Goal: Communication & Community: Answer question/provide support

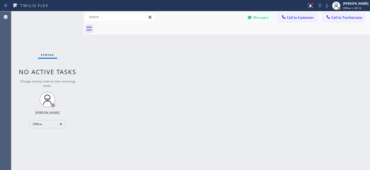
click at [257, 17] on button "Messages" at bounding box center [259, 18] width 28 height 10
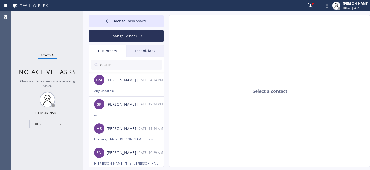
click at [118, 60] on input "text" at bounding box center [131, 65] width 62 height 10
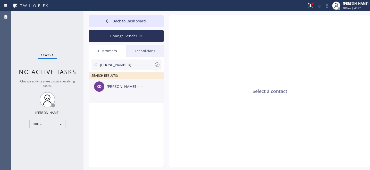
click at [133, 92] on div "KD [PERSON_NAME] --:--" at bounding box center [126, 86] width 75 height 15
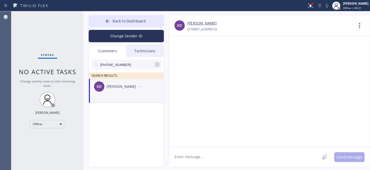
drag, startPoint x: 234, startPoint y: 150, endPoint x: 238, endPoint y: 142, distance: 8.7
click at [234, 150] on textarea at bounding box center [244, 157] width 151 height 20
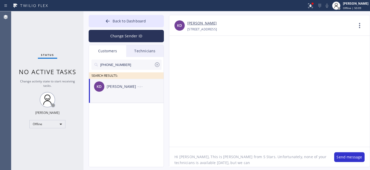
drag, startPoint x: 227, startPoint y: 162, endPoint x: 265, endPoint y: 162, distance: 38.7
click at [227, 162] on textarea "Hi [PERSON_NAME], This is [PERSON_NAME] from 5 Stars. Unfortunately, none of yo…" at bounding box center [249, 157] width 160 height 20
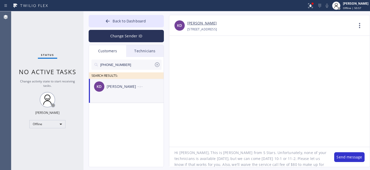
scroll to position [10, 0]
type textarea "Hi [PERSON_NAME], This is [PERSON_NAME] from 5 Stars. Unfortunately, none of yo…"
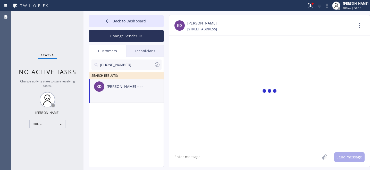
scroll to position [0, 0]
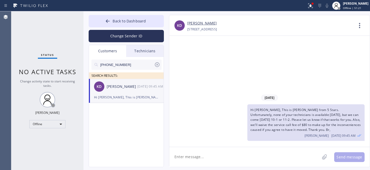
click at [158, 65] on icon at bounding box center [157, 65] width 6 height 6
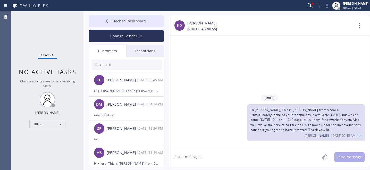
click at [121, 18] on button "Back to Dashboard" at bounding box center [126, 21] width 75 height 12
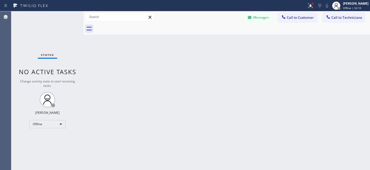
click at [156, 85] on div "Back to Dashboard Change Sender ID Customers Technicians KD [PERSON_NAME] [DATE…" at bounding box center [227, 90] width 287 height 159
click at [258, 19] on button "Messages" at bounding box center [259, 18] width 28 height 10
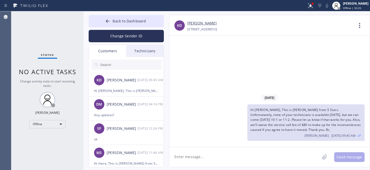
click at [196, 23] on link "[PERSON_NAME]" at bounding box center [202, 23] width 29 height 6
click at [116, 20] on span "Back to Dashboard" at bounding box center [129, 21] width 33 height 5
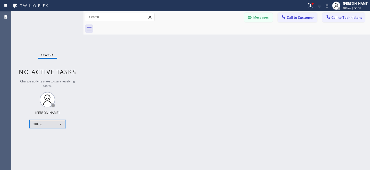
click at [45, 124] on div "Offline" at bounding box center [47, 124] width 36 height 8
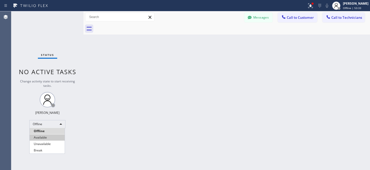
click at [47, 136] on li "Available" at bounding box center [47, 138] width 35 height 6
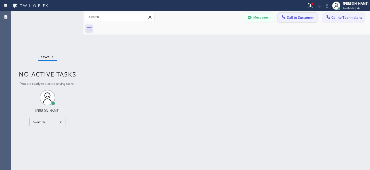
click at [297, 19] on span "Call to Customer" at bounding box center [300, 17] width 27 height 5
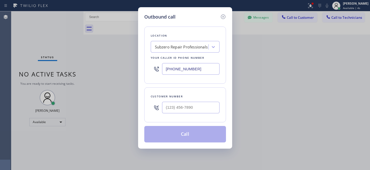
click at [178, 44] on div "Subzero Repair Professionals" at bounding box center [181, 47] width 53 height 6
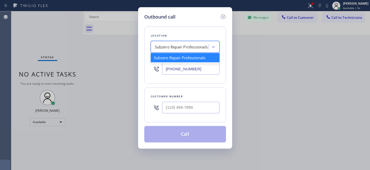
paste input "Orange Appliance Repair"
type input "Orange Appliance Repair"
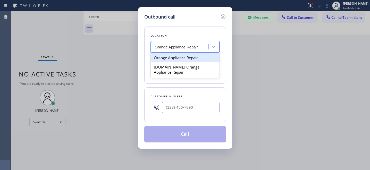
click at [177, 59] on div "Orange Appliance Repair" at bounding box center [185, 57] width 69 height 9
type input "[PHONE_NUMBER]"
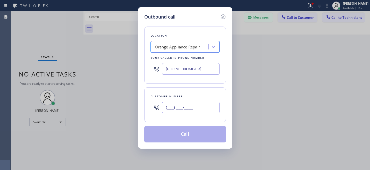
click at [193, 111] on input "(___) ___-____" at bounding box center [191, 108] width 58 height 12
paste input "714) 588-0406"
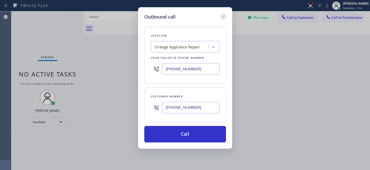
type input "[PHONE_NUMBER]"
click at [223, 15] on icon at bounding box center [223, 17] width 6 height 6
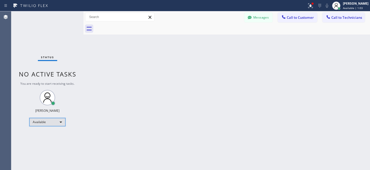
click at [47, 126] on div "Available" at bounding box center [47, 122] width 36 height 8
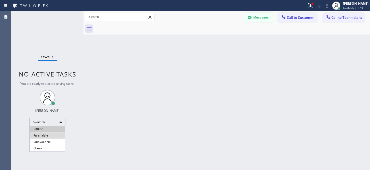
click at [44, 127] on li "Offline" at bounding box center [47, 129] width 35 height 6
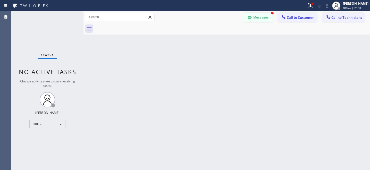
click at [257, 16] on button "Messages" at bounding box center [259, 18] width 28 height 10
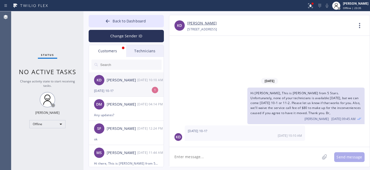
click at [119, 86] on div "KD [PERSON_NAME] [DATE] 10:10 AM" at bounding box center [126, 79] width 75 height 15
click at [194, 22] on link "[PERSON_NAME]" at bounding box center [202, 23] width 29 height 6
click at [203, 161] on textarea at bounding box center [244, 157] width 151 height 20
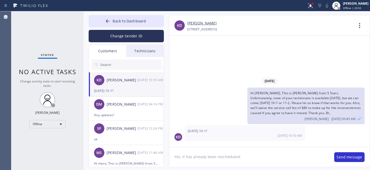
paste textarea "[DATE] 10am - 1pm"
click at [261, 156] on textarea "Yes, it has already been rescheduled: [DATE] 10am - 1pm" at bounding box center [249, 157] width 160 height 20
click at [309, 159] on textarea "Yes, it has already been rescheduled: [DATE] between10am - 1pm" at bounding box center [249, 157] width 160 height 20
type textarea "Yes, it has already been rescheduled: [DATE] between10am - 1pm."
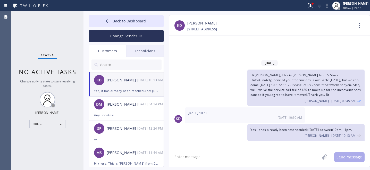
drag, startPoint x: 119, startPoint y: 24, endPoint x: 201, endPoint y: 116, distance: 123.0
click at [119, 24] on button "Back to Dashboard" at bounding box center [126, 21] width 75 height 12
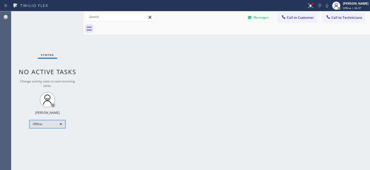
click at [38, 125] on div "Offline" at bounding box center [47, 124] width 36 height 8
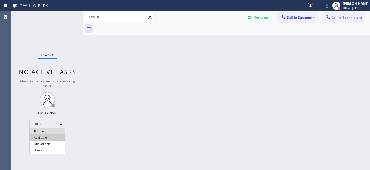
click at [43, 136] on li "Available" at bounding box center [47, 138] width 35 height 6
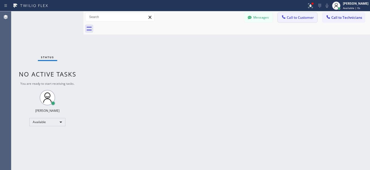
click at [294, 18] on span "Call to Customer" at bounding box center [300, 17] width 27 height 5
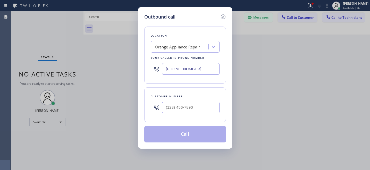
click at [183, 48] on div "Orange Appliance Repair" at bounding box center [177, 47] width 45 height 6
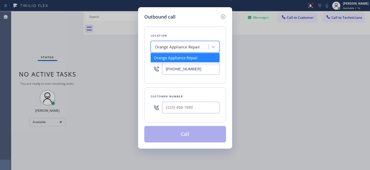
paste input "KitchenAid Appliance Repair Pros -"
type input "KitchenAid Appliance Repair Pros -"
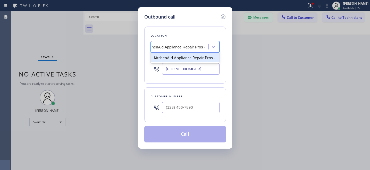
drag, startPoint x: 173, startPoint y: 63, endPoint x: 182, endPoint y: 56, distance: 11.2
click at [173, 62] on div "KitchenAid Appliance Repair Pros -" at bounding box center [185, 57] width 69 height 9
type input "[PHONE_NUMBER]"
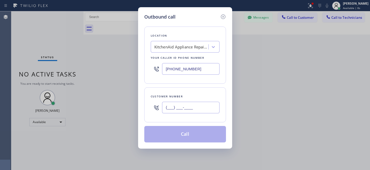
click at [197, 105] on input "(___) ___-____" at bounding box center [191, 108] width 58 height 12
paste input "301) 437-6258"
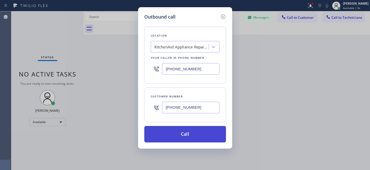
type input "[PHONE_NUMBER]"
click at [194, 140] on button "Call" at bounding box center [185, 134] width 82 height 17
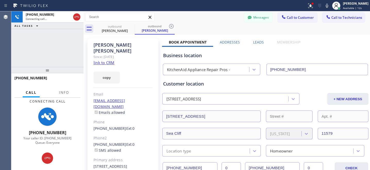
type input "[PHONE_NUMBER]"
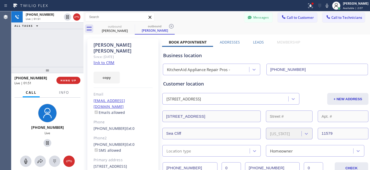
click at [210, 21] on div "Messages Call to Customer Call to Technicians Outbound call Location KitchenAid…" at bounding box center [227, 17] width 287 height 9
click at [75, 82] on span "HANG UP" at bounding box center [69, 81] width 16 height 4
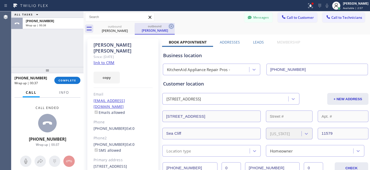
click at [171, 25] on icon at bounding box center [171, 26] width 6 height 6
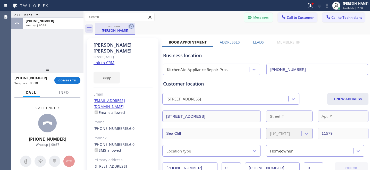
click at [131, 27] on icon at bounding box center [131, 26] width 6 height 6
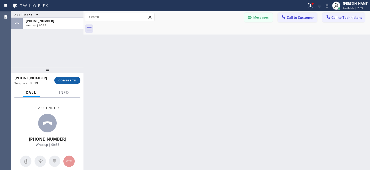
click at [71, 79] on span "COMPLETE" at bounding box center [68, 81] width 18 height 4
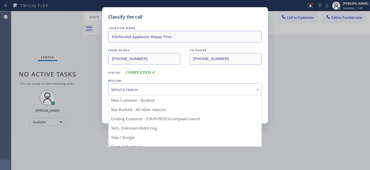
click at [141, 91] on div "Select a reason" at bounding box center [185, 90] width 148 height 6
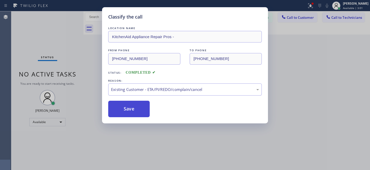
click at [127, 112] on button "Save" at bounding box center [129, 109] width 42 height 17
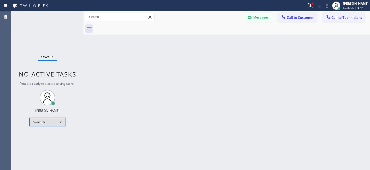
click at [42, 122] on div "Available" at bounding box center [47, 122] width 36 height 8
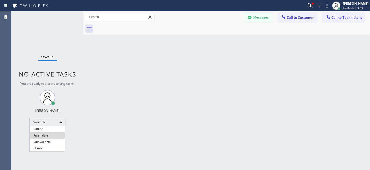
drag, startPoint x: 46, startPoint y: 127, endPoint x: 105, endPoint y: 135, distance: 59.6
click at [46, 127] on li "Offline" at bounding box center [47, 129] width 35 height 6
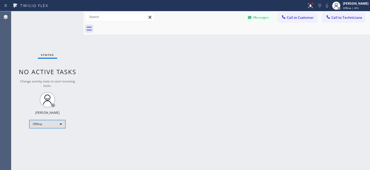
click at [40, 125] on div "Offline" at bounding box center [47, 124] width 36 height 8
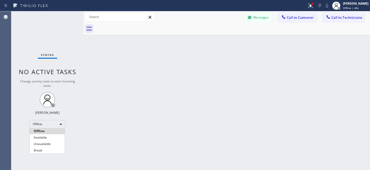
drag, startPoint x: 44, startPoint y: 137, endPoint x: 55, endPoint y: 129, distance: 14.4
click at [44, 137] on li "Available" at bounding box center [47, 138] width 35 height 6
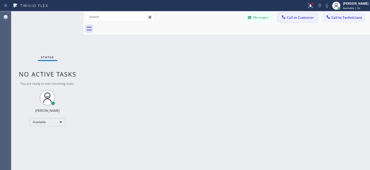
click at [296, 19] on span "Call to Customer" at bounding box center [300, 17] width 27 height 5
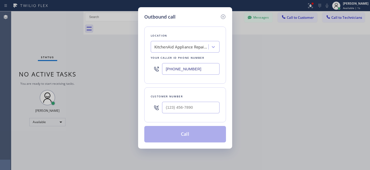
click at [191, 45] on div "KitchenAid Appliance Repair Pros -" at bounding box center [181, 47] width 54 height 6
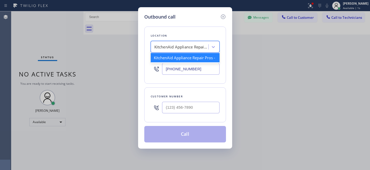
paste input "Sub Zero Appliance Repair [GEOGRAPHIC_DATA]"
type input "Sub Zero Appliance Repair [GEOGRAPHIC_DATA]"
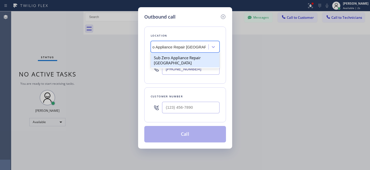
click at [180, 60] on div "Sub Zero Appliance Repair [GEOGRAPHIC_DATA]" at bounding box center [185, 60] width 69 height 14
type input "[PHONE_NUMBER]"
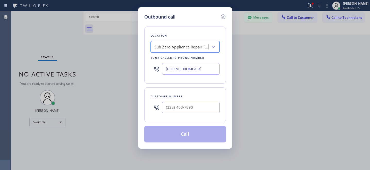
scroll to position [0, 1]
click at [195, 110] on input "(___) ___-____" at bounding box center [191, 108] width 58 height 12
paste input "714) 944-9615"
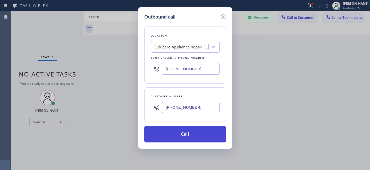
type input "[PHONE_NUMBER]"
click at [206, 140] on button "Call" at bounding box center [185, 134] width 82 height 17
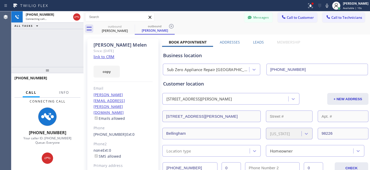
type input "[PHONE_NUMBER]"
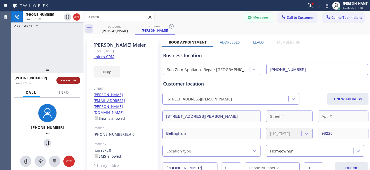
click at [67, 80] on span "HANG UP" at bounding box center [69, 81] width 16 height 4
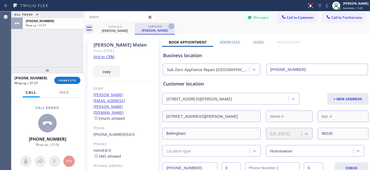
click at [172, 26] on icon at bounding box center [171, 26] width 6 height 6
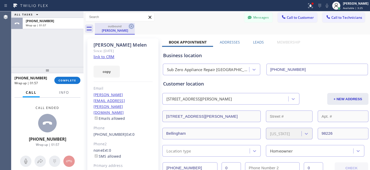
click at [132, 27] on icon at bounding box center [131, 26] width 5 height 5
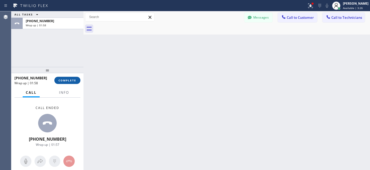
click at [68, 82] on button "COMPLETE" at bounding box center [67, 80] width 26 height 7
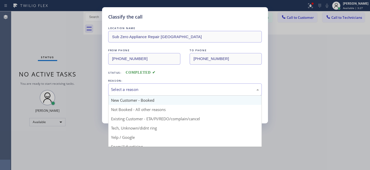
drag, startPoint x: 146, startPoint y: 84, endPoint x: 158, endPoint y: 101, distance: 20.7
click at [146, 85] on div "Select a reason" at bounding box center [185, 90] width 154 height 12
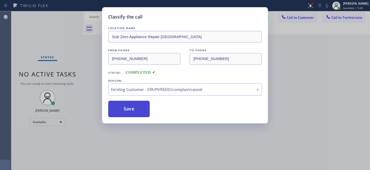
click at [143, 113] on button "Save" at bounding box center [129, 109] width 42 height 17
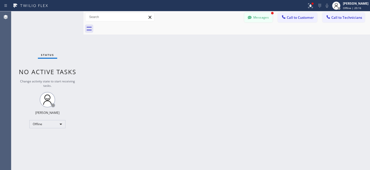
click at [254, 19] on button "Messages" at bounding box center [259, 18] width 28 height 10
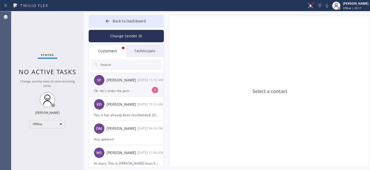
drag, startPoint x: 126, startPoint y: 90, endPoint x: 149, endPoint y: 80, distance: 24.8
click at [126, 90] on div "Ok- let's order the part." at bounding box center [126, 91] width 64 height 6
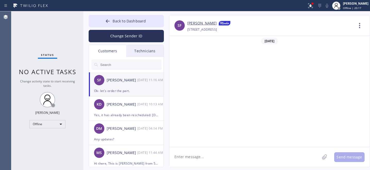
scroll to position [678, 0]
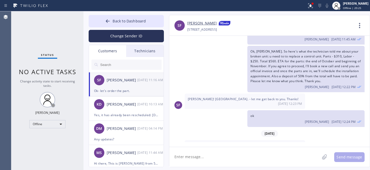
click at [201, 24] on link "[PERSON_NAME]" at bounding box center [202, 23] width 29 height 6
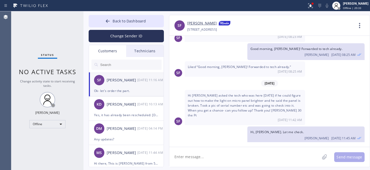
scroll to position [579, 0]
click at [226, 93] on span "Hi [PERSON_NAME] asked the tech who was here [DATE] if he could figure out how …" at bounding box center [245, 105] width 114 height 24
click at [233, 93] on span "Hi [PERSON_NAME] asked the tech who was here [DATE] if he could figure out how …" at bounding box center [245, 105] width 114 height 24
copy span "micro"
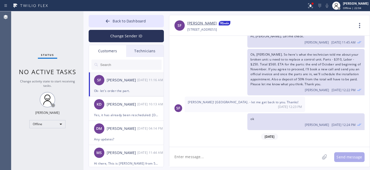
scroll to position [586, 0]
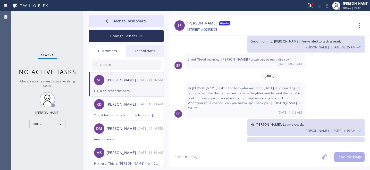
click at [258, 86] on span "Hi [PERSON_NAME] asked the tech who was here [DATE] if he could figure out how …" at bounding box center [245, 98] width 114 height 24
click at [215, 86] on span "Hi [PERSON_NAME] asked the tech who was here [DATE] if he could figure out how …" at bounding box center [245, 98] width 114 height 24
drag, startPoint x: 199, startPoint y: 79, endPoint x: 199, endPoint y: 84, distance: 4.5
click at [199, 86] on span "Hi [PERSON_NAME] asked the tech who was here [DATE] if he could figure out how …" at bounding box center [245, 98] width 114 height 24
copy span "make the light on micro panel brighter and he said the panel is broken"
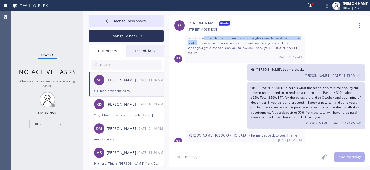
scroll to position [640, 0]
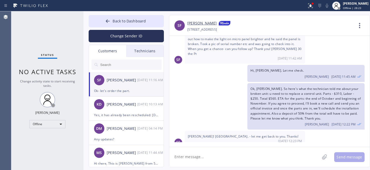
click at [331, 87] on span "Ok, [PERSON_NAME]. So here's what the technician told me about your broken unit…" at bounding box center [306, 104] width 110 height 34
drag, startPoint x: 315, startPoint y: 79, endPoint x: 351, endPoint y: 79, distance: 36.4
click at [351, 87] on span "Ok, [PERSON_NAME]. So here's what the technician told me about your broken unit…" at bounding box center [306, 104] width 110 height 34
copy span "Parts - $310, Labor - $25"
drag, startPoint x: 251, startPoint y: 85, endPoint x: 262, endPoint y: 84, distance: 11.7
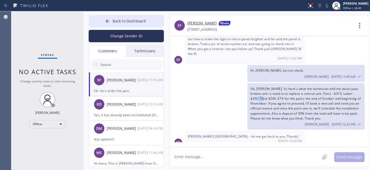
click at [258, 85] on div "Ok, [PERSON_NAME]. So here's what the technician told me about your broken unit…" at bounding box center [306, 106] width 117 height 46
copy span "$560"
click at [226, 157] on textarea at bounding box center [244, 157] width 151 height 20
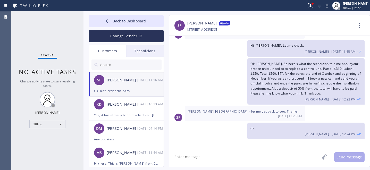
scroll to position [678, 0]
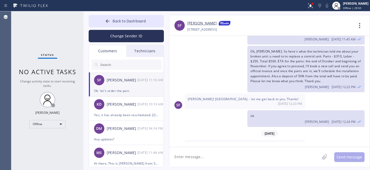
click at [227, 157] on textarea at bounding box center [244, 157] width 151 height 20
type textarea "Hi, Please sign the invoice and send it back to [GEOGRAPHIC_DATA]."
click at [343, 155] on button "Send message" at bounding box center [350, 157] width 30 height 10
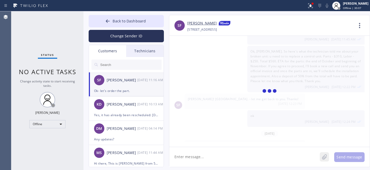
click at [326, 158] on icon at bounding box center [324, 157] width 5 height 6
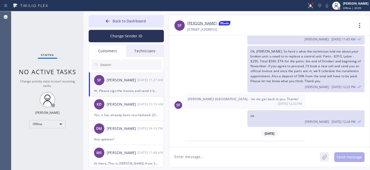
scroll to position [696, 0]
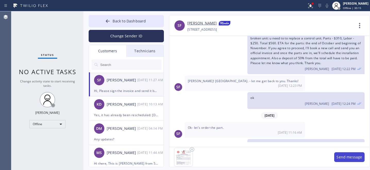
click at [345, 157] on button "Send message" at bounding box center [350, 157] width 30 height 10
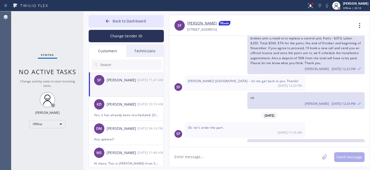
scroll to position [740, 0]
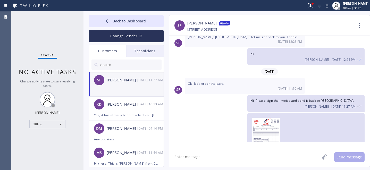
click at [227, 158] on textarea at bounding box center [244, 157] width 151 height 20
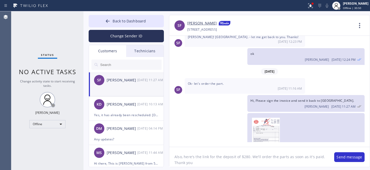
type textarea "Also, here's the link for the deposit of $280. We'll order the parts as soon as…"
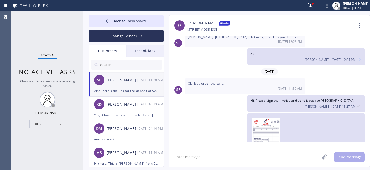
scroll to position [763, 0]
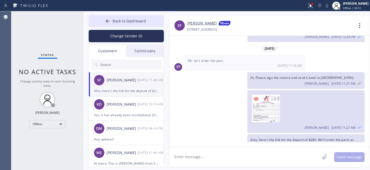
click at [227, 158] on textarea at bounding box center [244, 157] width 151 height 20
paste textarea "[URL][DOMAIN_NAME]"
type textarea "[URL][DOMAIN_NAME]"
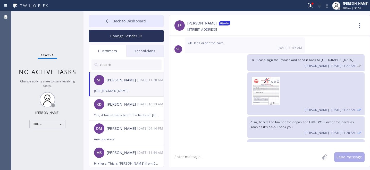
click at [107, 18] on button "Back to Dashboard" at bounding box center [126, 21] width 75 height 12
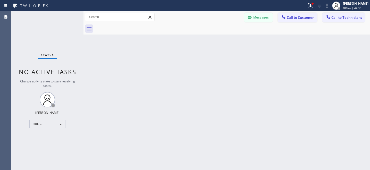
drag, startPoint x: 266, startPoint y: 21, endPoint x: 154, endPoint y: 77, distance: 124.8
click at [266, 21] on button "Messages" at bounding box center [259, 18] width 28 height 10
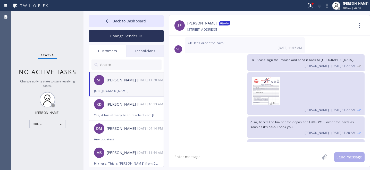
click at [131, 90] on div "[URL][DOMAIN_NAME]" at bounding box center [126, 91] width 64 height 6
click at [118, 18] on button "Back to Dashboard" at bounding box center [126, 21] width 75 height 12
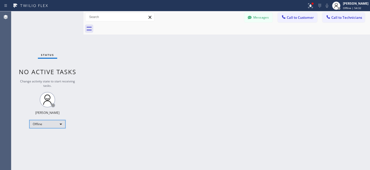
click at [49, 124] on div "Offline" at bounding box center [47, 124] width 36 height 8
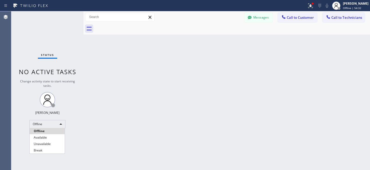
click at [46, 135] on li "Available" at bounding box center [47, 138] width 35 height 6
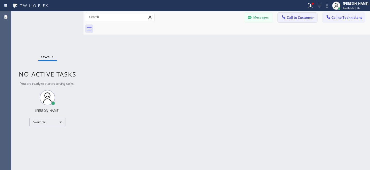
click at [302, 20] on button "Call to Customer" at bounding box center [297, 18] width 39 height 10
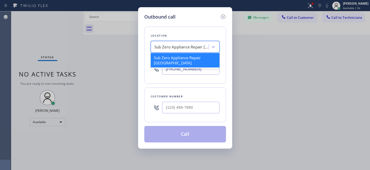
click at [185, 48] on div "Sub Zero Appliance Repair [GEOGRAPHIC_DATA]" at bounding box center [181, 47] width 54 height 6
paste input "LG & Samsung Repair Service"
type input "LG & Samsung Repair Service"
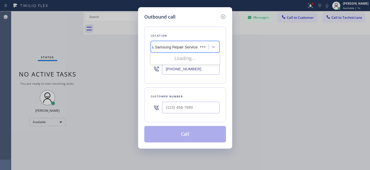
click at [175, 61] on div "Loading..." at bounding box center [185, 58] width 69 height 10
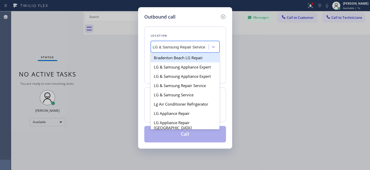
click at [173, 58] on div "Bradenton Beach LG Repair" at bounding box center [185, 57] width 69 height 9
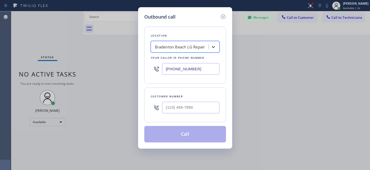
scroll to position [0, 0]
click at [189, 69] on input "[PHONE_NUMBER]" at bounding box center [191, 69] width 58 height 12
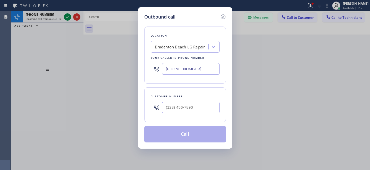
paste input "855) 731-4952"
type input "[PHONE_NUMBER]"
click at [210, 108] on input "(___) ___-____" at bounding box center [191, 108] width 58 height 12
paste input "949) 812-1707"
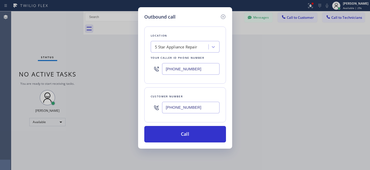
type input "[PHONE_NUMBER]"
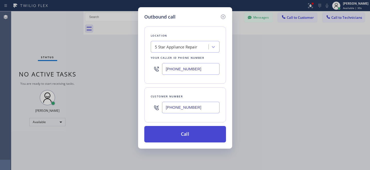
click at [188, 135] on button "Call" at bounding box center [185, 134] width 82 height 17
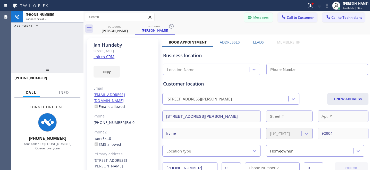
type input "[PHONE_NUMBER]"
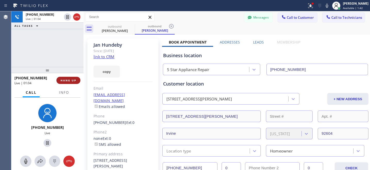
click at [68, 81] on span "HANG UP" at bounding box center [69, 81] width 16 height 4
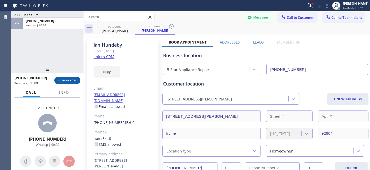
click at [70, 80] on span "COMPLETE" at bounding box center [68, 81] width 18 height 4
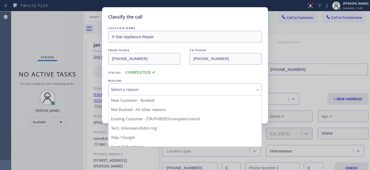
click at [197, 93] on div "Select a reason" at bounding box center [185, 90] width 154 height 12
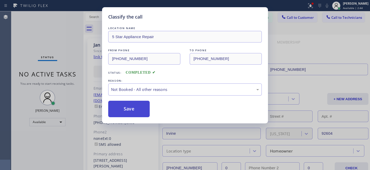
click at [133, 112] on button "Save" at bounding box center [129, 109] width 42 height 17
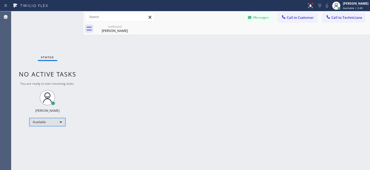
click at [50, 125] on div "Available" at bounding box center [47, 122] width 36 height 8
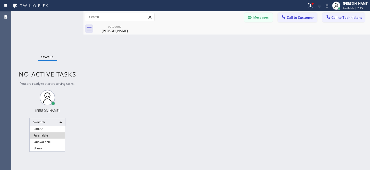
click at [44, 120] on div at bounding box center [185, 85] width 370 height 170
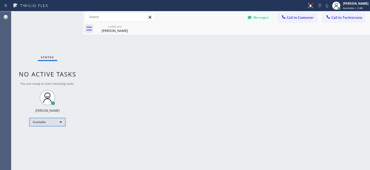
click at [42, 119] on div "Available" at bounding box center [47, 122] width 36 height 8
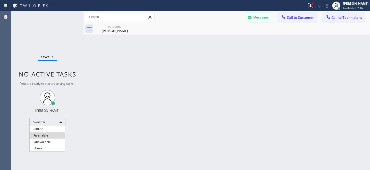
drag, startPoint x: 41, startPoint y: 128, endPoint x: 102, endPoint y: 85, distance: 74.7
click at [41, 128] on li "Offline" at bounding box center [47, 129] width 35 height 6
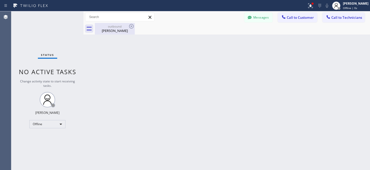
drag, startPoint x: 114, startPoint y: 31, endPoint x: 123, endPoint y: 28, distance: 9.5
click at [115, 31] on div "[PERSON_NAME]" at bounding box center [114, 30] width 39 height 5
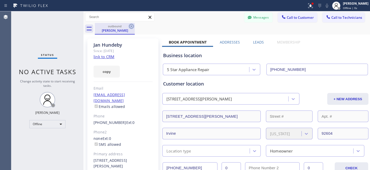
click at [132, 26] on icon at bounding box center [131, 26] width 5 height 5
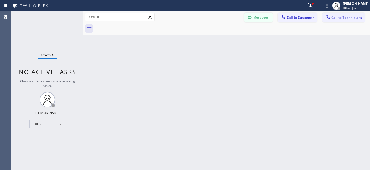
click at [255, 16] on button "Messages" at bounding box center [259, 18] width 28 height 10
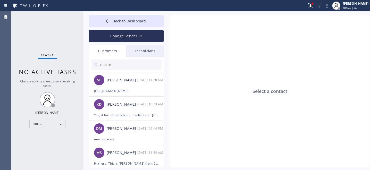
click at [115, 66] on input "text" at bounding box center [131, 65] width 62 height 10
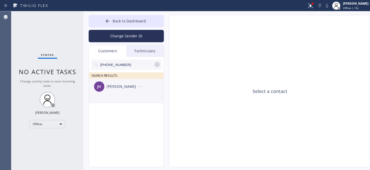
click at [112, 91] on div "[PERSON_NAME] [PERSON_NAME] --:--" at bounding box center [126, 86] width 75 height 15
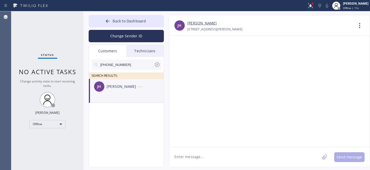
click at [220, 153] on textarea at bounding box center [244, 157] width 151 height 20
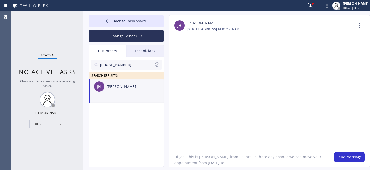
paste textarea "[DATE]"
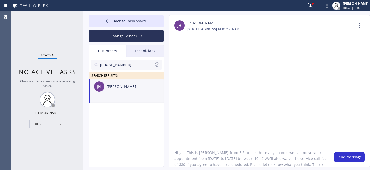
type textarea "Hi Jan, This is [PERSON_NAME] from 5 Stars. Is there any chance we can move you…"
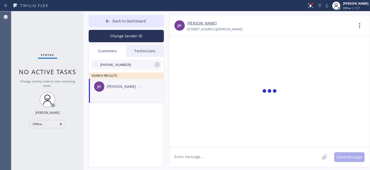
scroll to position [0, 0]
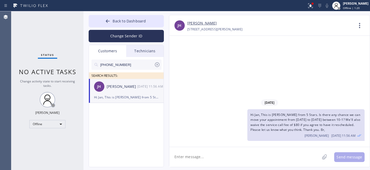
click at [157, 65] on icon at bounding box center [157, 64] width 5 height 5
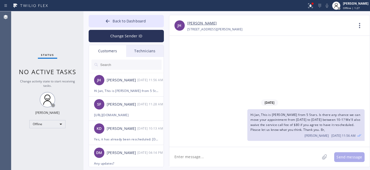
click at [110, 22] on icon at bounding box center [107, 21] width 5 height 5
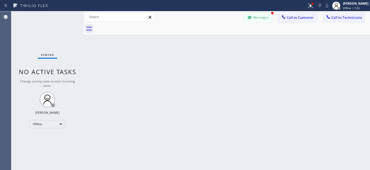
click at [258, 15] on button "Messages" at bounding box center [259, 18] width 28 height 10
click at [127, 84] on div "[PERSON_NAME] [PERSON_NAME] [DATE] 12:02 PM" at bounding box center [126, 79] width 75 height 15
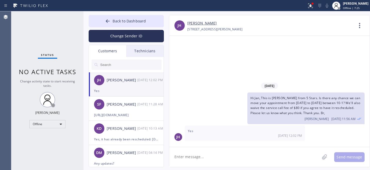
click at [201, 22] on link "[PERSON_NAME]" at bounding box center [202, 23] width 29 height 6
click at [205, 158] on textarea at bounding box center [244, 157] width 151 height 20
paste textarea "[DATE] 10am - 1pm"
click at [222, 158] on textarea "Rescheduled: [DATE] 10am - 1pm. Service call fee waived." at bounding box center [249, 157] width 160 height 20
click at [306, 160] on textarea "Rescheduled: [DATE] between 10am - 1pm. Service call fee waived." at bounding box center [249, 157] width 160 height 20
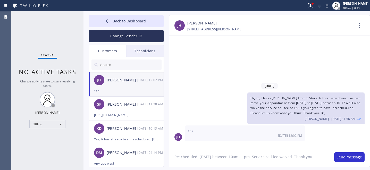
type textarea "Rescheduled: [DATE] between 10am - 1pm. Service call fee waived. Thank you."
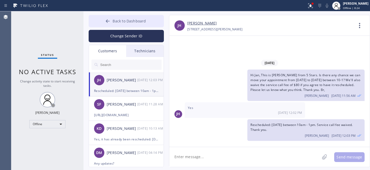
click at [113, 15] on button "Back to Dashboard" at bounding box center [126, 21] width 75 height 12
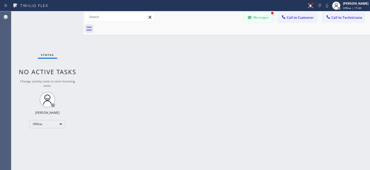
click at [252, 18] on icon at bounding box center [249, 17] width 5 height 5
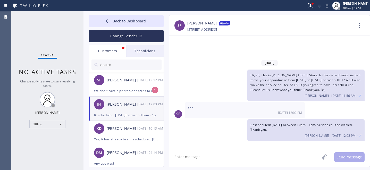
click at [124, 87] on div "SF [PERSON_NAME] [DATE] 12:12 PM" at bounding box center [126, 79] width 75 height 15
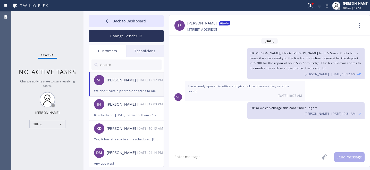
scroll to position [797, 0]
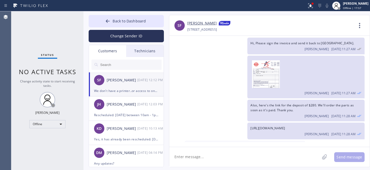
click at [213, 156] on textarea at bounding box center [244, 157] width 151 height 20
type textarea "Sorry, but you need to sign"
click at [231, 160] on textarea at bounding box center [244, 157] width 151 height 20
click at [226, 158] on textarea at bounding box center [244, 157] width 151 height 20
type textarea "you can sign it when you have a chance"
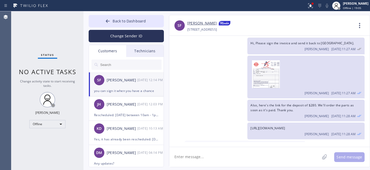
scroll to position [815, 0]
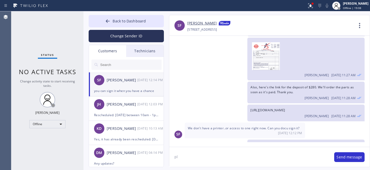
type textarea "p"
type textarea "has the deposit been paid?"
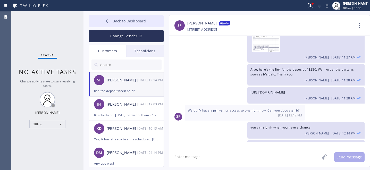
click at [112, 20] on button "Back to Dashboard" at bounding box center [126, 21] width 75 height 12
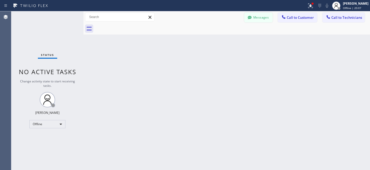
click at [266, 18] on button "Messages" at bounding box center [259, 18] width 28 height 10
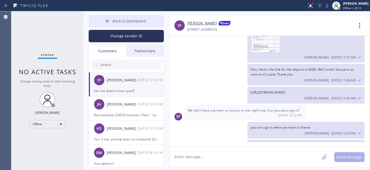
click at [118, 20] on span "Back to Dashboard" at bounding box center [129, 21] width 33 height 5
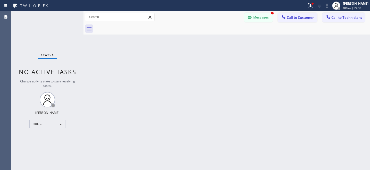
scroll to position [850, 0]
click at [259, 18] on button "Messages" at bounding box center [259, 18] width 28 height 10
click at [118, 91] on div "Doing it now-" at bounding box center [126, 91] width 64 height 6
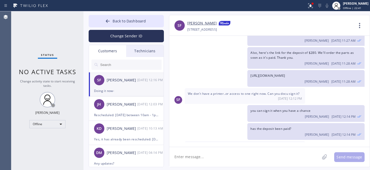
click at [215, 155] on textarea at bounding box center [244, 157] width 151 height 20
type textarea "Ok. Please let us know once paid."
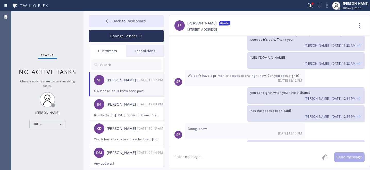
click at [116, 21] on span "Back to Dashboard" at bounding box center [129, 21] width 33 height 5
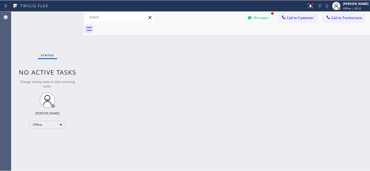
scroll to position [884, 0]
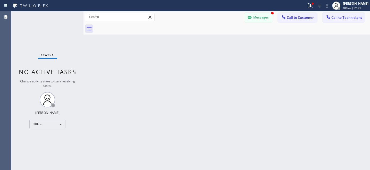
drag, startPoint x: 257, startPoint y: 14, endPoint x: 130, endPoint y: 93, distance: 149.7
click at [257, 14] on button "Messages" at bounding box center [259, 18] width 28 height 10
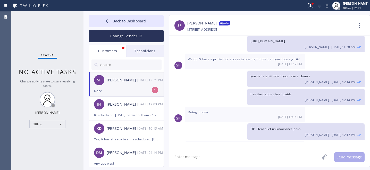
click at [130, 93] on div "Done" at bounding box center [126, 91] width 64 height 6
click at [223, 158] on textarea at bounding box center [244, 157] width 151 height 20
click at [117, 18] on button "Back to Dashboard" at bounding box center [126, 21] width 75 height 12
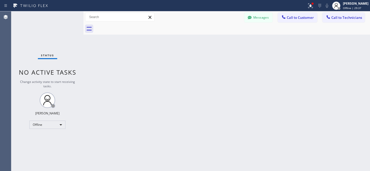
scroll to position [884, 0]
click at [260, 17] on button "Messages" at bounding box center [259, 18] width 28 height 10
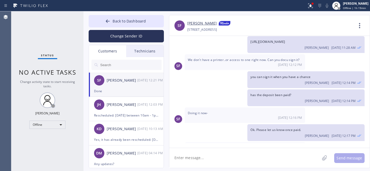
click at [125, 87] on div "SF [PERSON_NAME] [DATE] 12:21 PM" at bounding box center [126, 79] width 75 height 15
click at [205, 154] on textarea at bounding box center [244, 158] width 151 height 20
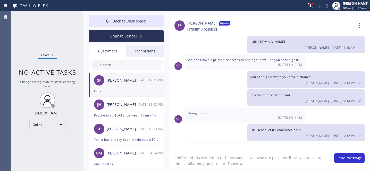
type textarea "Confirmed. Forwarded to tech. As soon as we have the parts, we'll call you to s…"
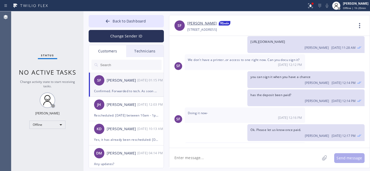
scroll to position [907, 0]
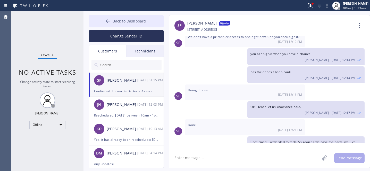
drag, startPoint x: 118, startPoint y: 22, endPoint x: 136, endPoint y: 20, distance: 18.4
click at [118, 22] on span "Back to Dashboard" at bounding box center [129, 21] width 33 height 5
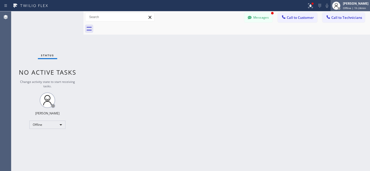
scroll to position [924, 0]
click at [255, 15] on button "Messages" at bounding box center [259, 18] width 28 height 10
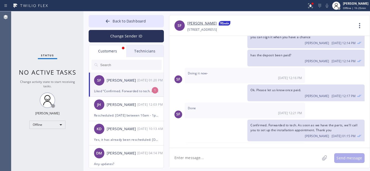
click at [123, 83] on div "SF [PERSON_NAME] [DATE] 01:20 PM" at bounding box center [126, 79] width 75 height 15
click at [116, 22] on span "Back to Dashboard" at bounding box center [129, 21] width 33 height 5
